Goal: Task Accomplishment & Management: Use online tool/utility

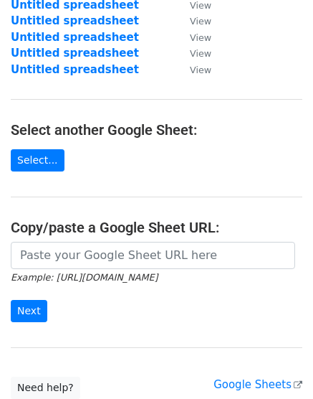
scroll to position [160, 0]
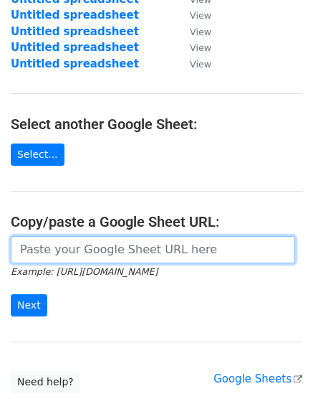
click at [49, 254] on input "url" at bounding box center [153, 249] width 285 height 27
paste input "https://docs.google.com/spreadsheets/d/1oe-iVr_jmeXIbPrmTNrGSUmpb8UYw_v4L0IRTsj…"
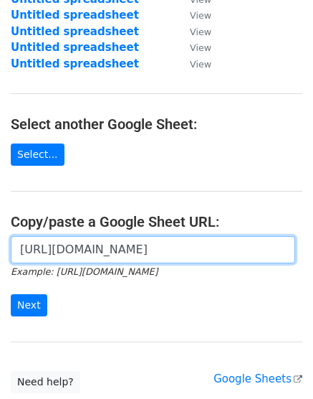
scroll to position [0, 300]
type input "https://docs.google.com/spreadsheets/d/1oe-iVr_jmeXIbPrmTNrGSUmpb8UYw_v4L0IRTsj…"
click at [11, 294] on input "Next" at bounding box center [29, 305] width 37 height 22
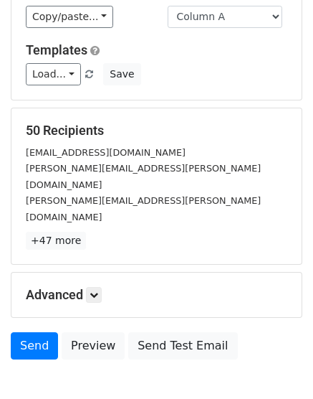
scroll to position [121, 0]
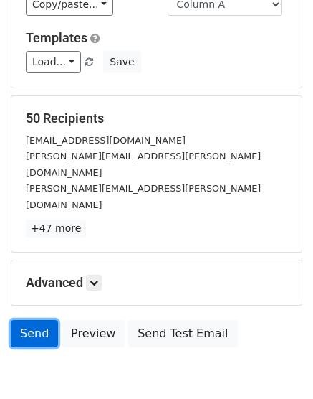
click at [31, 320] on link "Send" at bounding box center [34, 333] width 47 height 27
